Goal: Check status: Check status

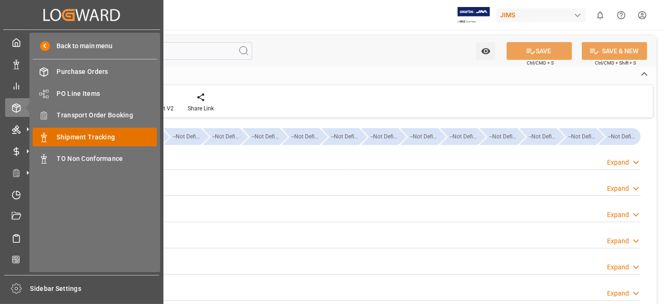
click at [120, 134] on span "Shipment Tracking" at bounding box center [107, 137] width 100 height 10
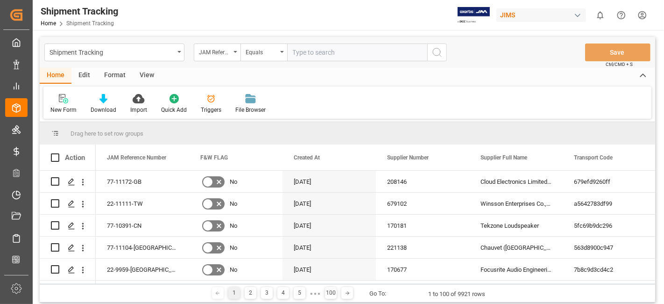
click at [315, 54] on input "text" at bounding box center [357, 52] width 140 height 18
type input "77-11132-[GEOGRAPHIC_DATA]"
click at [437, 55] on icon "search button" at bounding box center [437, 52] width 11 height 11
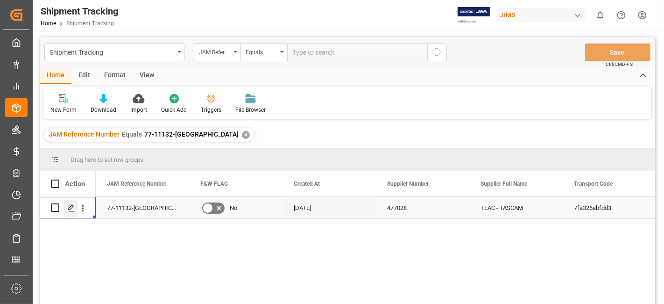
click at [73, 206] on icon "Press SPACE to select this row." at bounding box center [71, 207] width 7 height 7
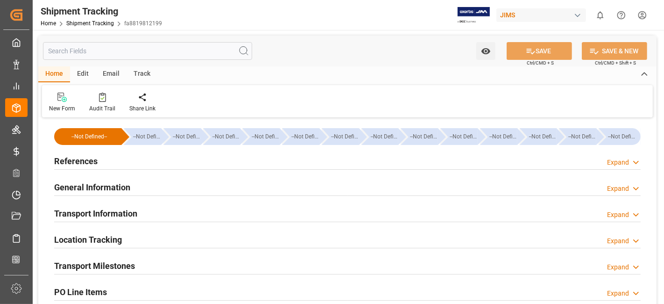
type input "[DATE] 00:00"
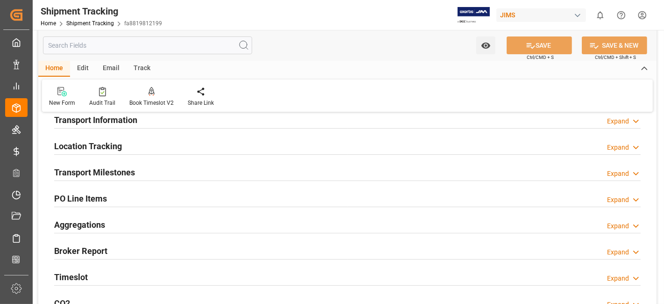
scroll to position [89, 0]
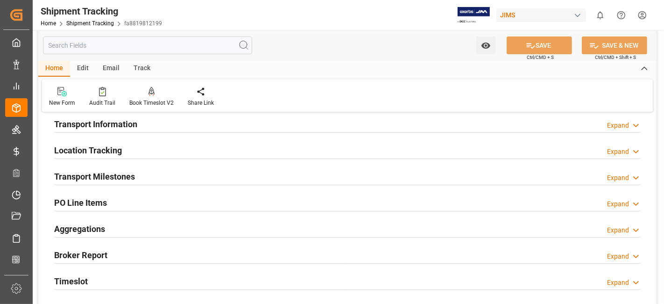
click at [127, 171] on h2 "Transport Milestones" at bounding box center [94, 176] width 81 height 13
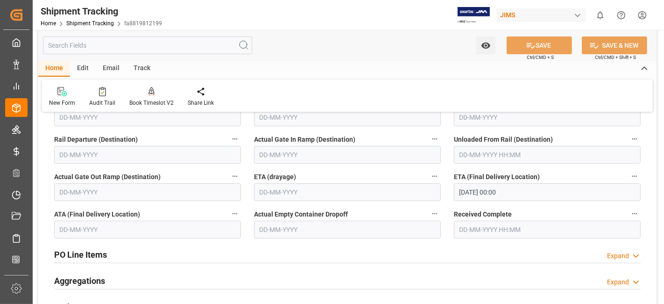
scroll to position [245, 0]
